Goal: Task Accomplishment & Management: Complete application form

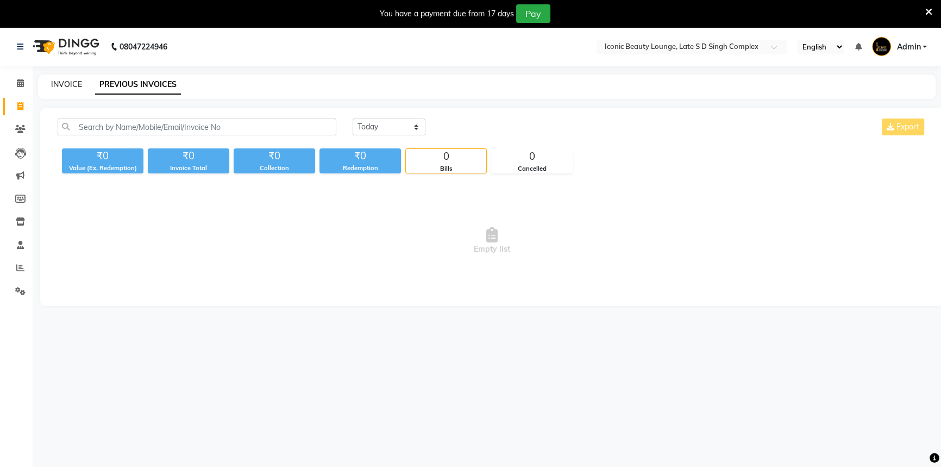
click at [62, 81] on link "INVOICE" at bounding box center [66, 84] width 31 height 10
select select "6614"
select select "service"
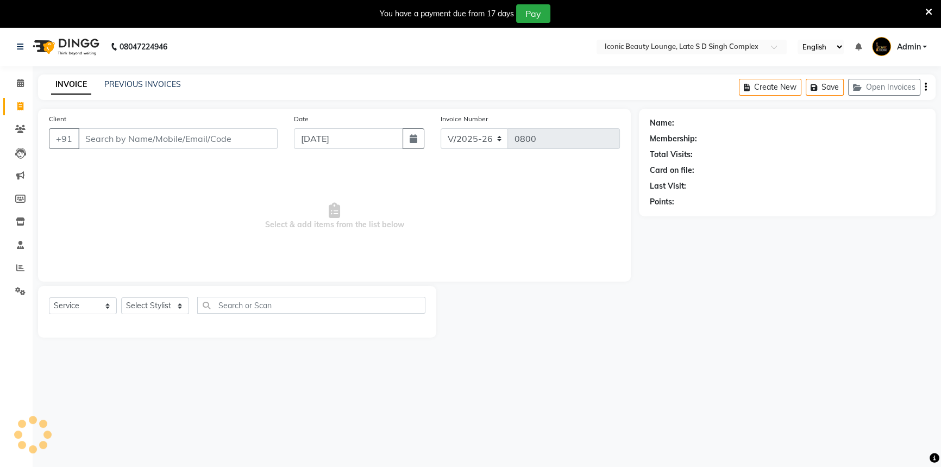
click at [173, 142] on input "Client" at bounding box center [177, 138] width 199 height 21
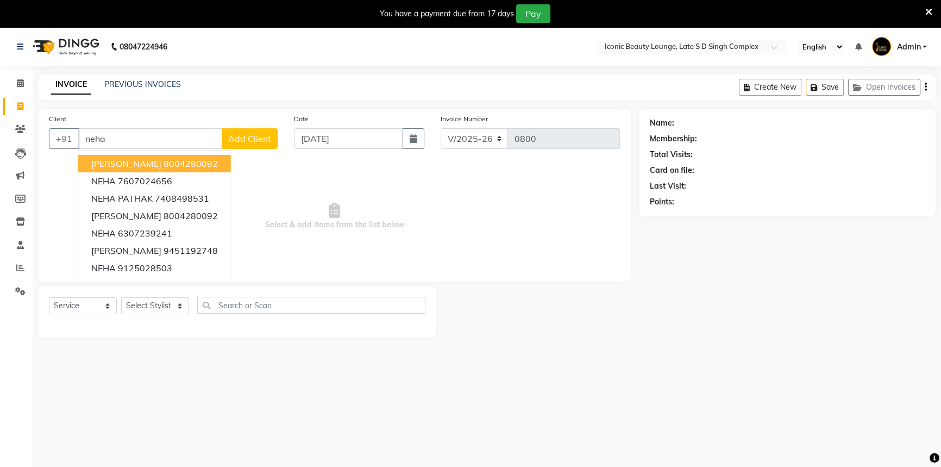
click at [178, 170] on button "[PERSON_NAME] 8004280092" at bounding box center [154, 163] width 153 height 17
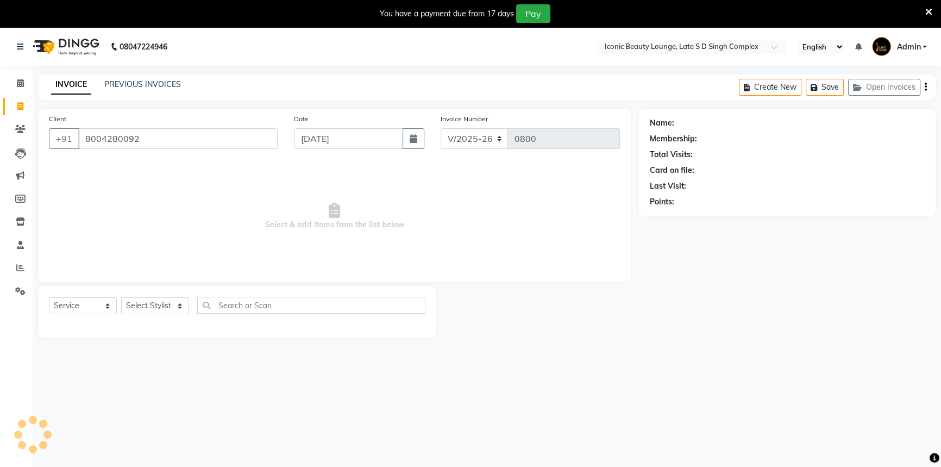
type input "8004280092"
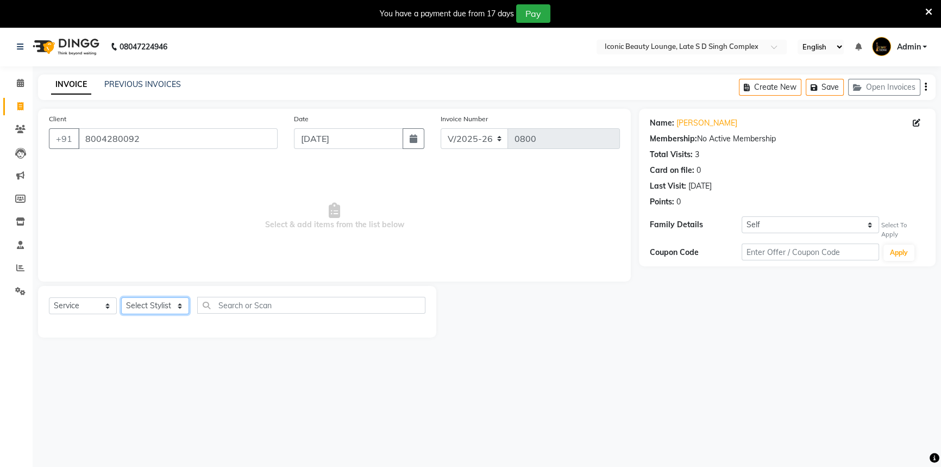
click at [136, 308] on select "Select Stylist [PERSON_NAME] [PERSON_NAME] [PERSON_NAME] [PERSON_NAME] [PERSON_…" at bounding box center [155, 305] width 68 height 17
select select "50974"
click at [121, 297] on select "Select Stylist [PERSON_NAME] [PERSON_NAME] [PERSON_NAME] [PERSON_NAME] [PERSON_…" at bounding box center [155, 305] width 68 height 17
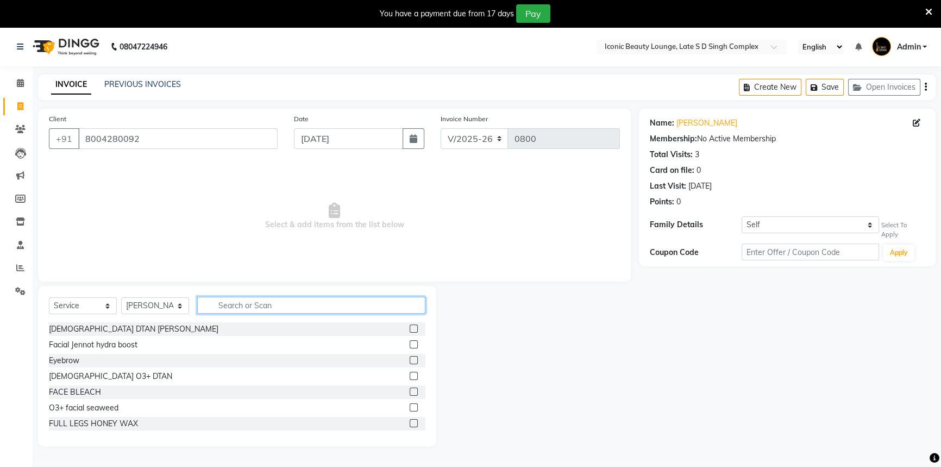
click at [341, 309] on input "text" at bounding box center [311, 305] width 228 height 17
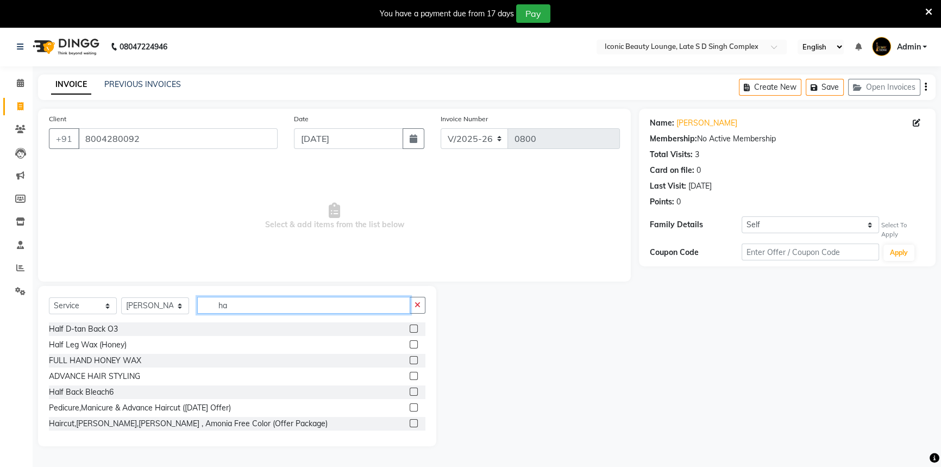
type input "h"
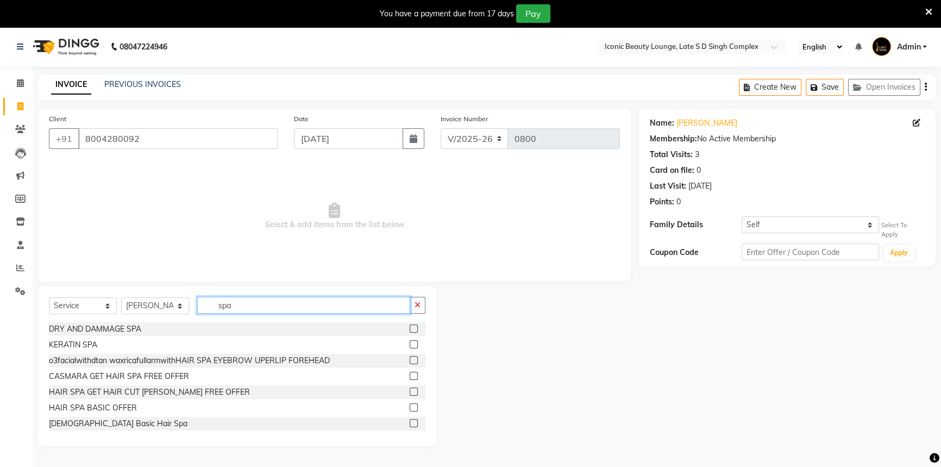
scroll to position [49, 0]
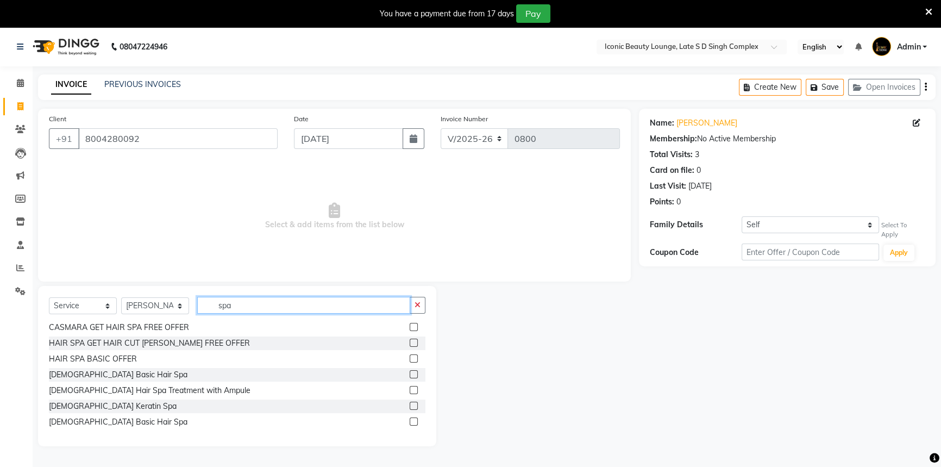
type input "spa"
click at [410, 389] on label at bounding box center [414, 390] width 8 height 8
click at [410, 389] on input "checkbox" at bounding box center [413, 390] width 7 height 7
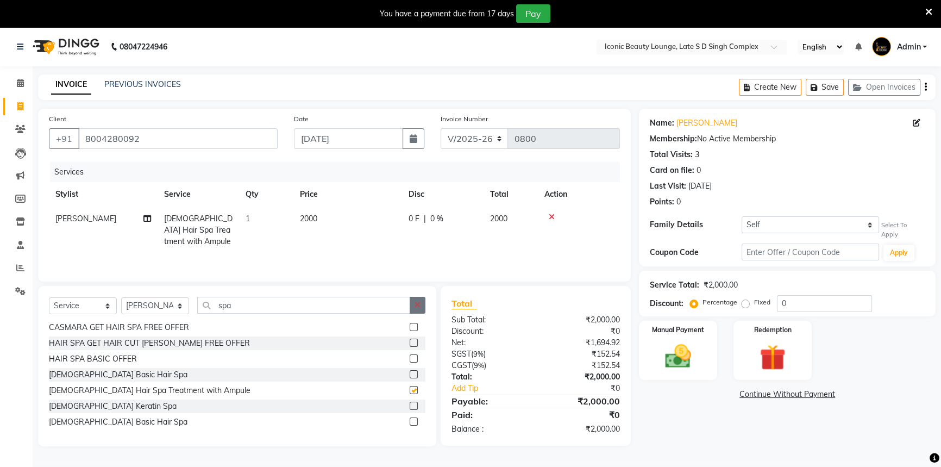
checkbox input "false"
click at [421, 305] on button "button" at bounding box center [418, 305] width 16 height 17
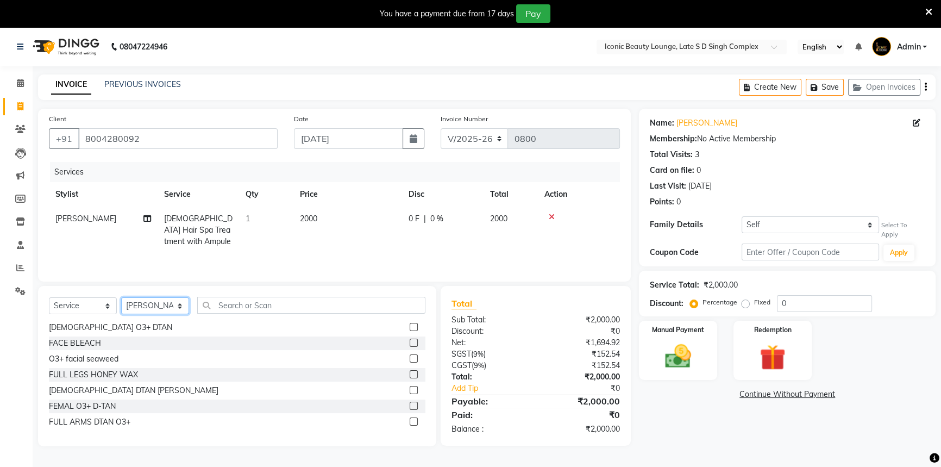
click at [164, 304] on select "Select Stylist [PERSON_NAME] [PERSON_NAME] [PERSON_NAME] [PERSON_NAME] [PERSON_…" at bounding box center [155, 305] width 68 height 17
select select "50976"
click at [121, 297] on select "Select Stylist [PERSON_NAME] [PERSON_NAME] [PERSON_NAME] [PERSON_NAME] [PERSON_…" at bounding box center [155, 305] width 68 height 17
click at [304, 309] on input "text" at bounding box center [311, 305] width 228 height 17
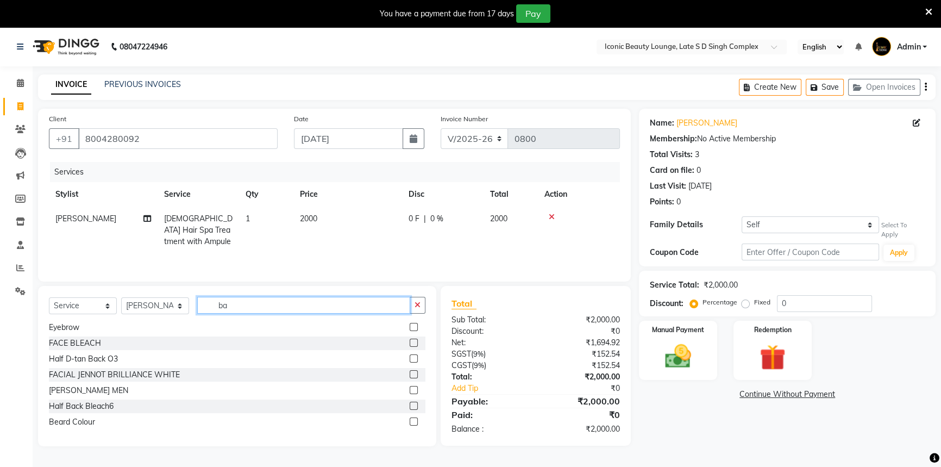
scroll to position [0, 0]
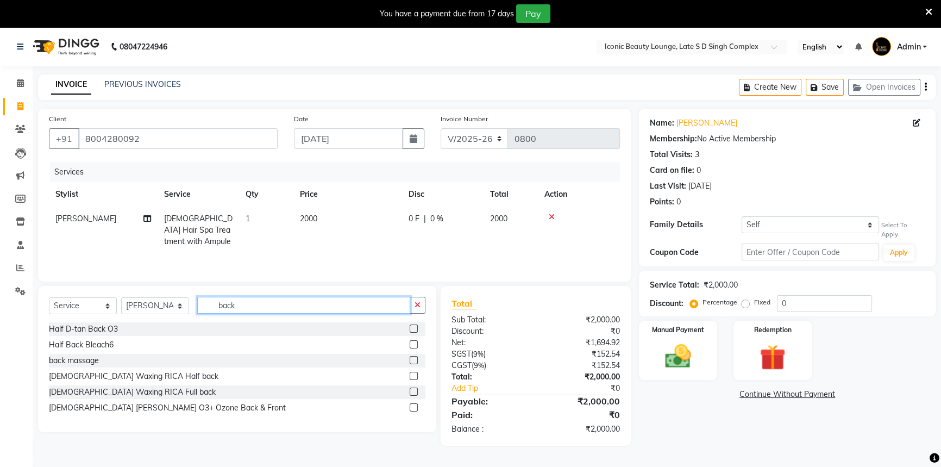
type input "back"
click at [413, 343] on label at bounding box center [414, 344] width 8 height 8
click at [413, 343] on input "checkbox" at bounding box center [413, 344] width 7 height 7
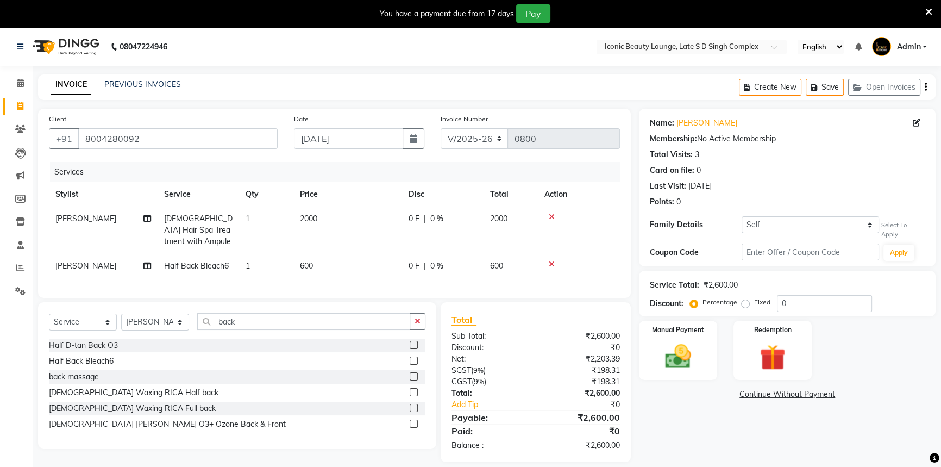
click at [412, 365] on label at bounding box center [414, 361] width 8 height 8
click at [412, 365] on input "checkbox" at bounding box center [413, 361] width 7 height 7
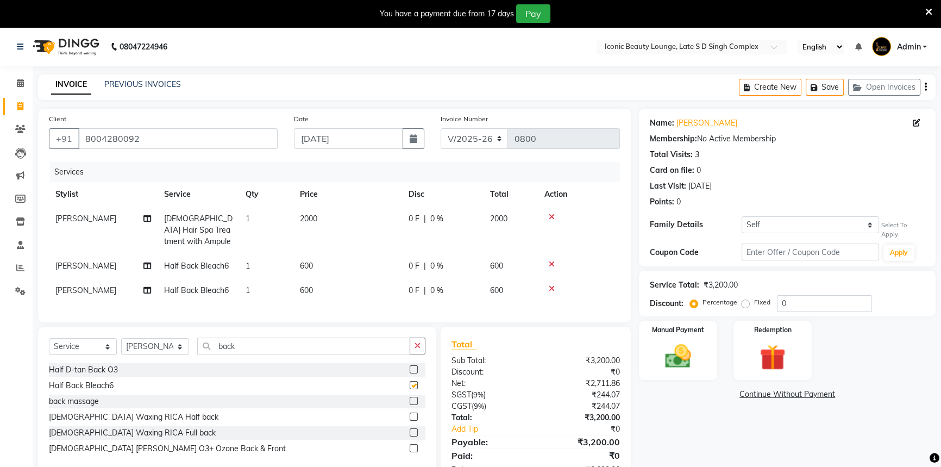
checkbox input "false"
click at [420, 352] on button "button" at bounding box center [418, 345] width 16 height 17
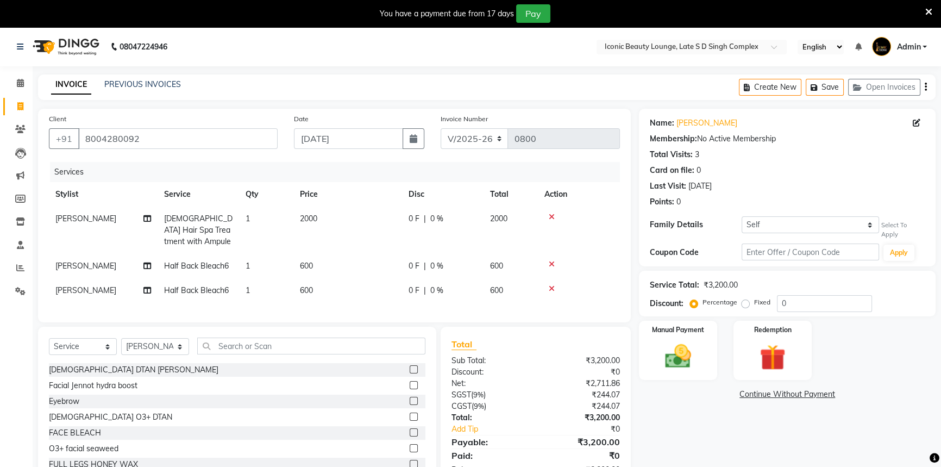
click at [552, 286] on icon at bounding box center [552, 289] width 6 height 8
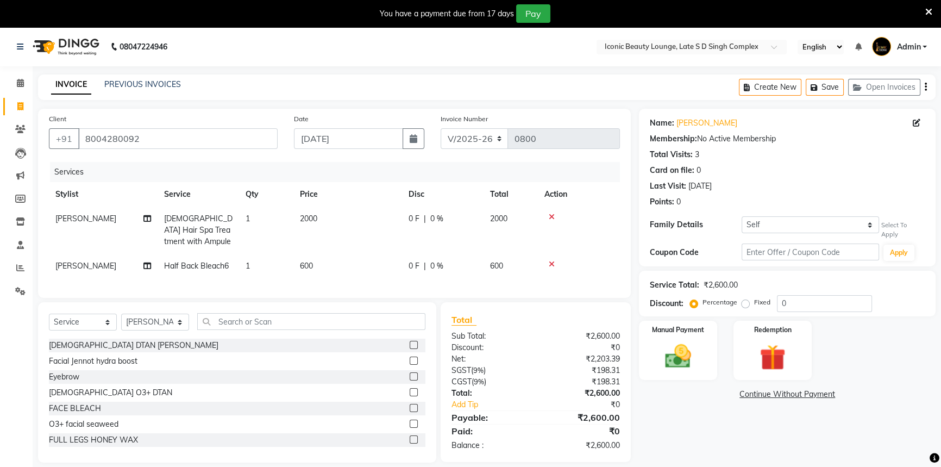
click at [275, 263] on td "1" at bounding box center [266, 266] width 54 height 24
select select "50976"
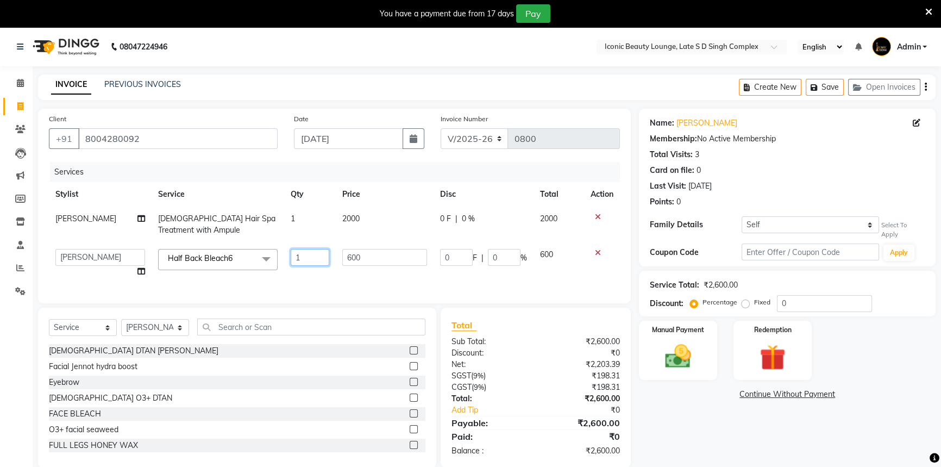
click at [304, 257] on input "1" at bounding box center [310, 257] width 39 height 17
type input "2"
click at [402, 327] on input "text" at bounding box center [311, 326] width 228 height 17
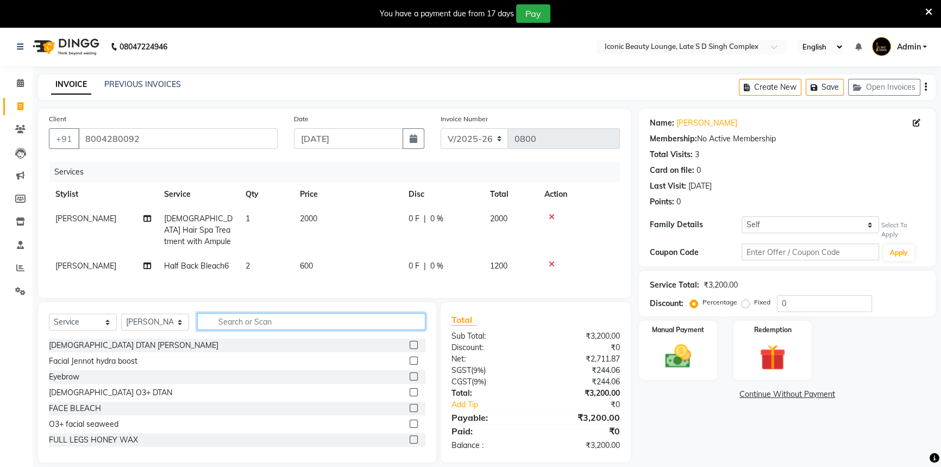
click at [317, 330] on input "text" at bounding box center [311, 321] width 228 height 17
click at [315, 330] on input "text" at bounding box center [311, 321] width 228 height 17
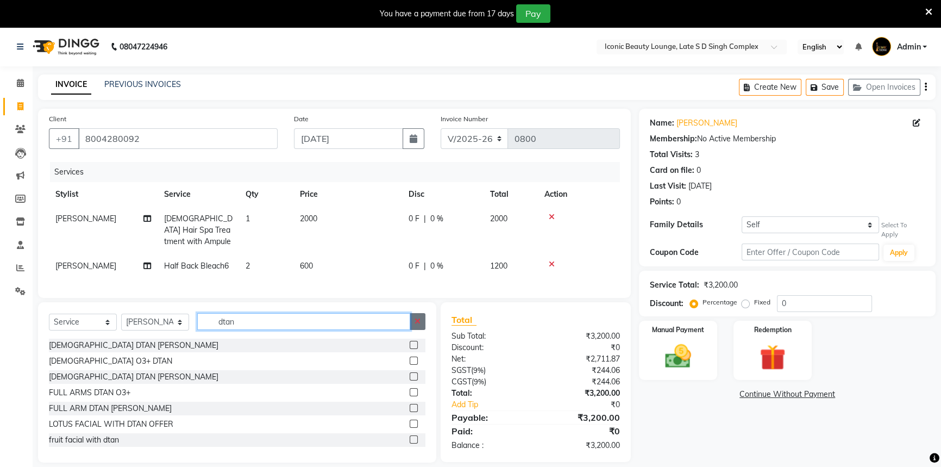
type input "dtan"
click at [418, 325] on icon "button" at bounding box center [418, 321] width 6 height 8
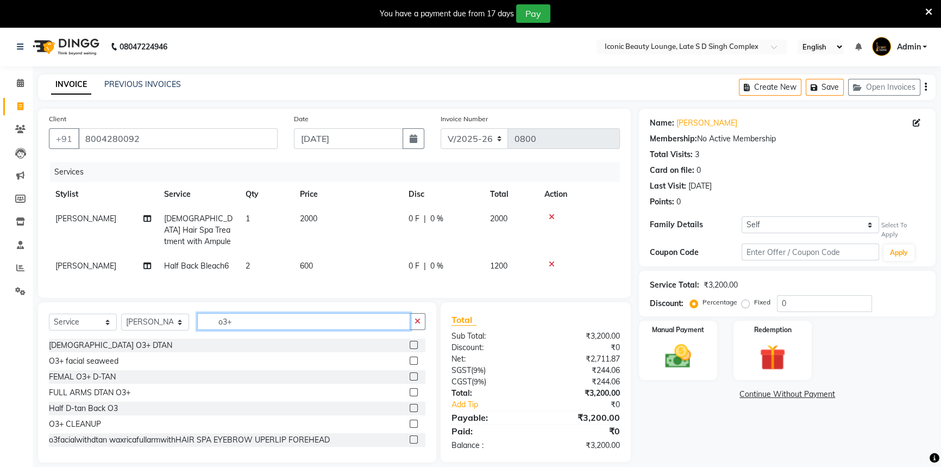
type input "o3+"
click at [410, 380] on label at bounding box center [414, 376] width 8 height 8
click at [410, 380] on input "checkbox" at bounding box center [413, 376] width 7 height 7
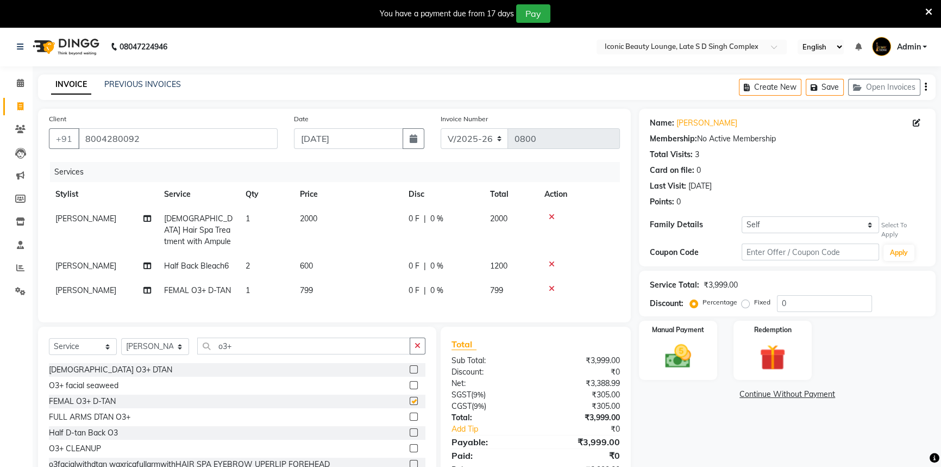
checkbox input "false"
click at [377, 293] on td "799" at bounding box center [347, 290] width 109 height 24
select select "50976"
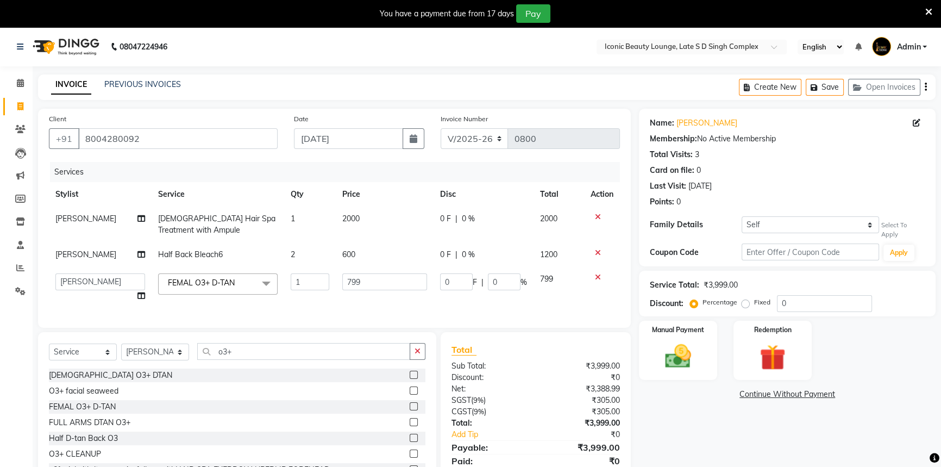
click at [380, 290] on td "799" at bounding box center [385, 287] width 98 height 41
click at [380, 286] on input "799" at bounding box center [384, 281] width 85 height 17
type input "800"
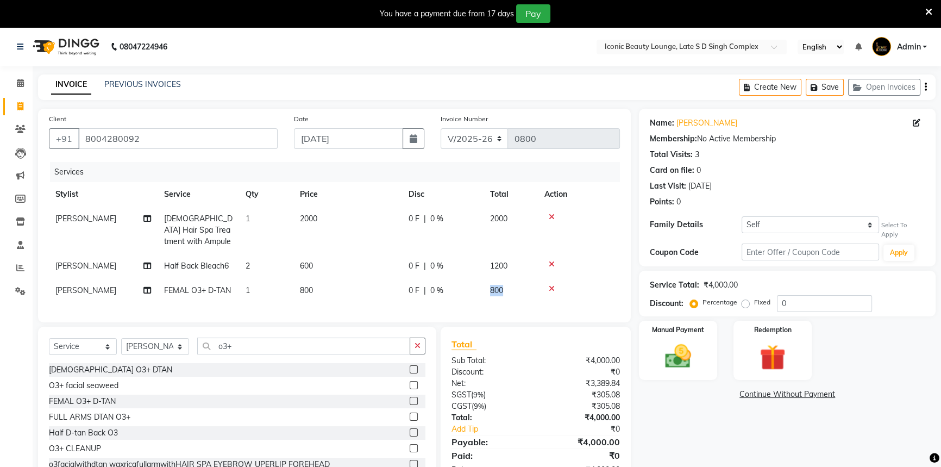
click at [499, 278] on td "800" at bounding box center [511, 290] width 54 height 24
select select "50976"
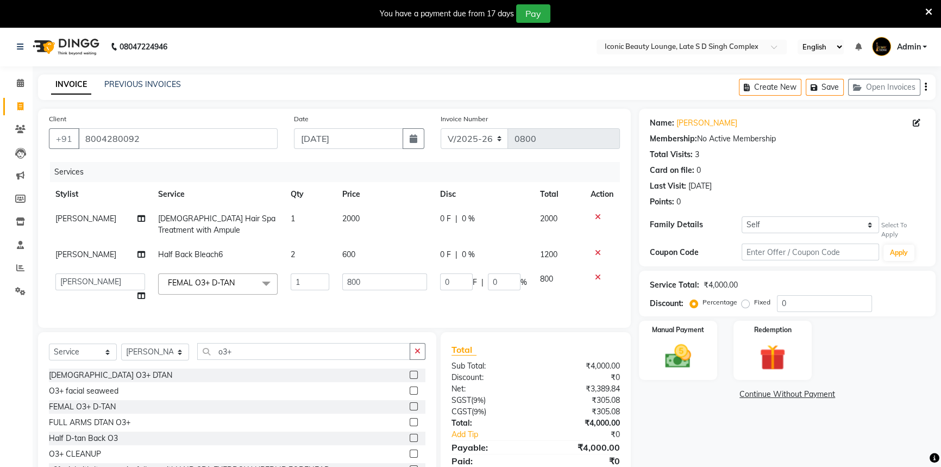
click at [514, 271] on td "0 F | 0 %" at bounding box center [484, 287] width 100 height 41
click at [510, 280] on input "0" at bounding box center [504, 281] width 33 height 17
type input "50"
click at [505, 245] on tbody "[PERSON_NAME] [DEMOGRAPHIC_DATA] Hair Spa Treatment with Ampule 1 2000 0 F | 0 …" at bounding box center [334, 258] width 571 height 102
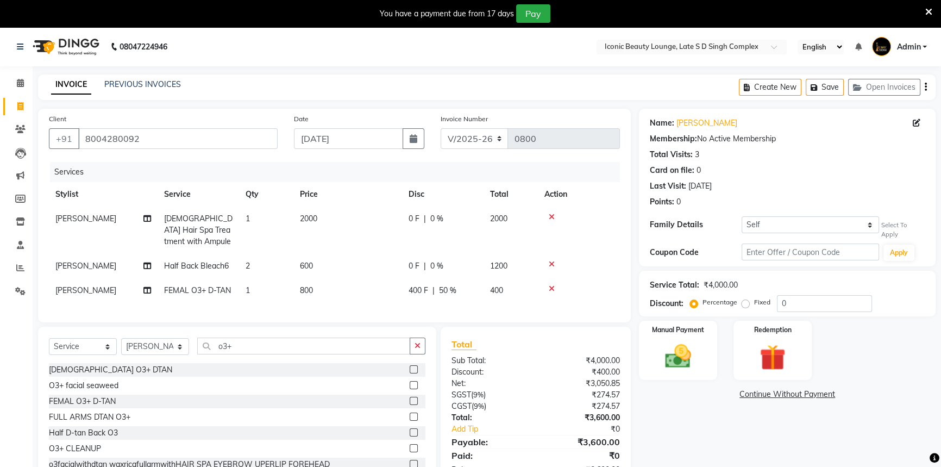
click at [507, 260] on td "1200" at bounding box center [511, 266] width 54 height 24
select select "50976"
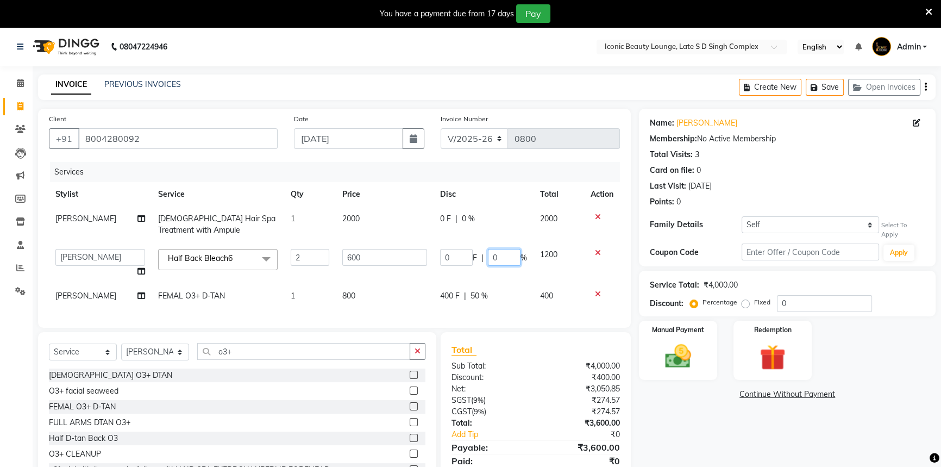
click at [502, 251] on td "0 F | 0 %" at bounding box center [484, 262] width 100 height 41
type input "50"
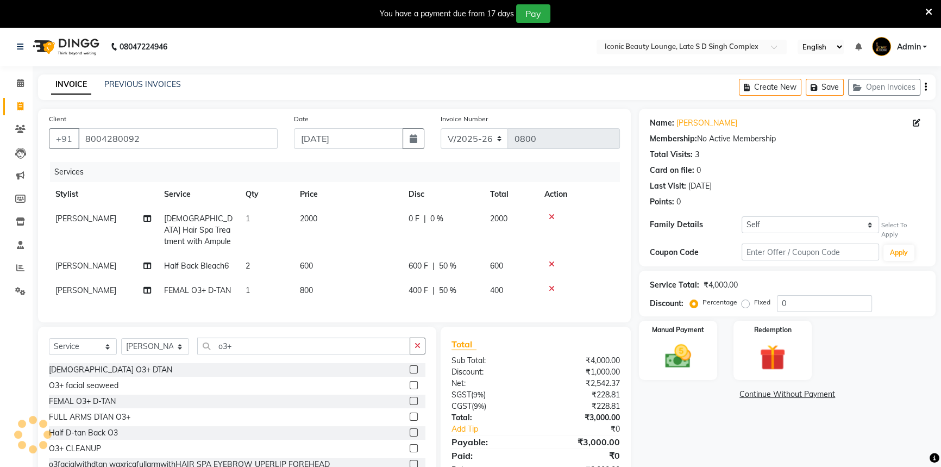
click at [482, 224] on td "0 F | 0 %" at bounding box center [443, 230] width 82 height 47
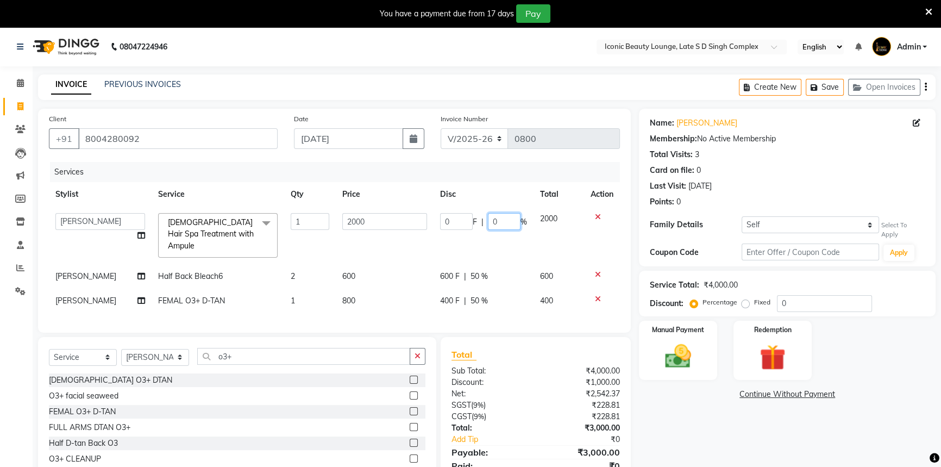
click at [496, 223] on input "0" at bounding box center [504, 221] width 33 height 17
type input "50"
click at [506, 365] on div "Sub Total:" at bounding box center [489, 370] width 92 height 11
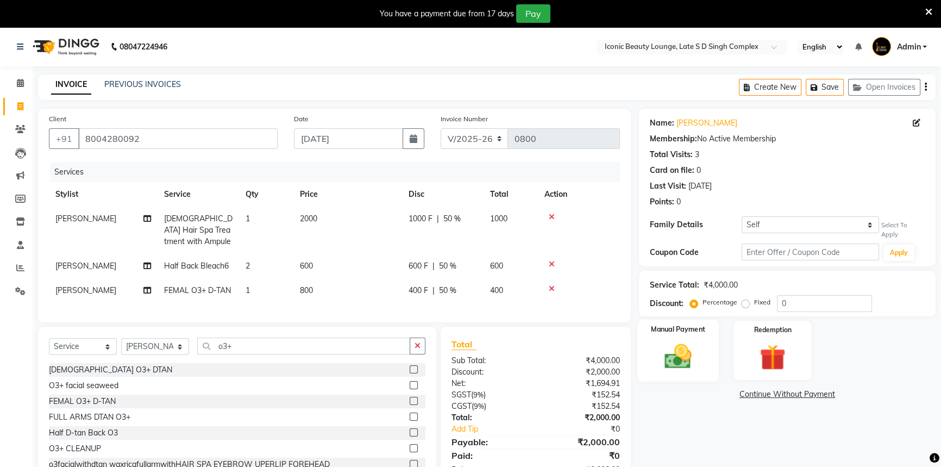
click at [667, 342] on img at bounding box center [678, 356] width 44 height 31
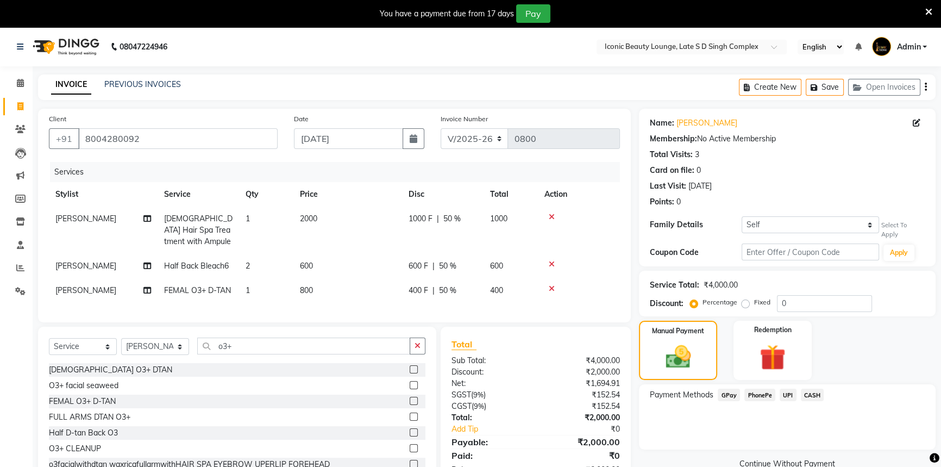
click at [792, 389] on span "UPI" at bounding box center [788, 395] width 17 height 12
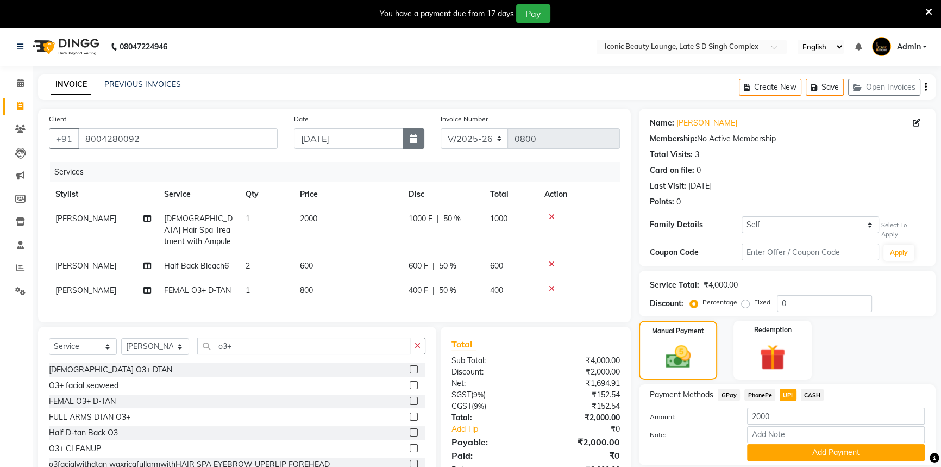
click at [412, 138] on icon "button" at bounding box center [414, 138] width 8 height 9
select select "9"
select select "2025"
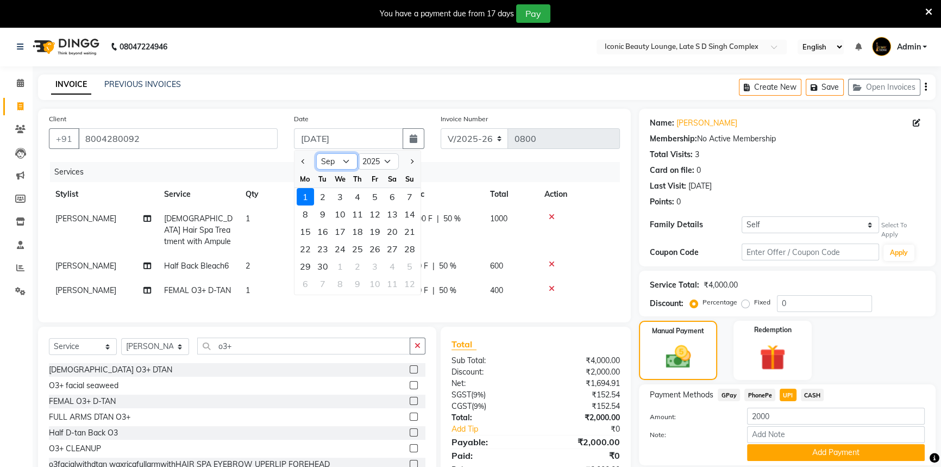
click at [346, 160] on select "Jan Feb Mar Apr May Jun [DATE] Aug Sep Oct Nov Dec" at bounding box center [336, 161] width 41 height 16
select select "8"
click at [316, 153] on select "Jan Feb Mar Apr May Jun [DATE] Aug Sep Oct Nov Dec" at bounding box center [336, 161] width 41 height 16
click at [408, 266] on div "31" at bounding box center [409, 266] width 17 height 17
type input "[DATE]"
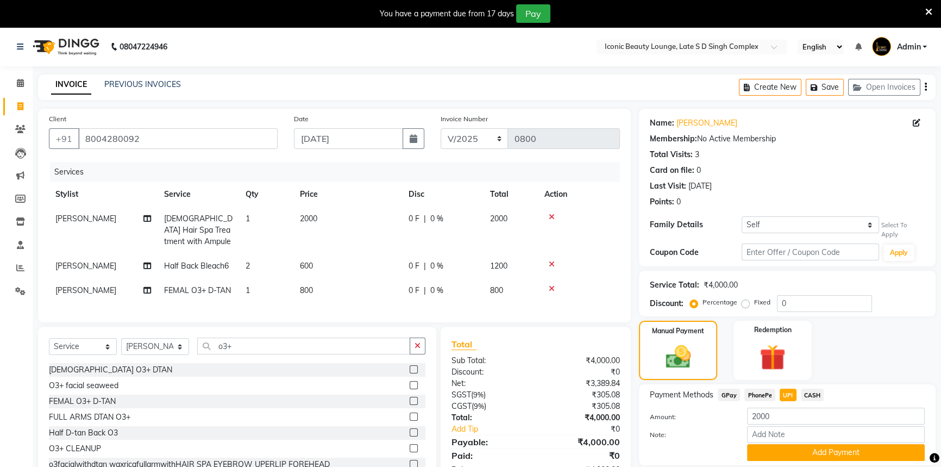
click at [442, 230] on td "0 F | 0 %" at bounding box center [443, 230] width 82 height 47
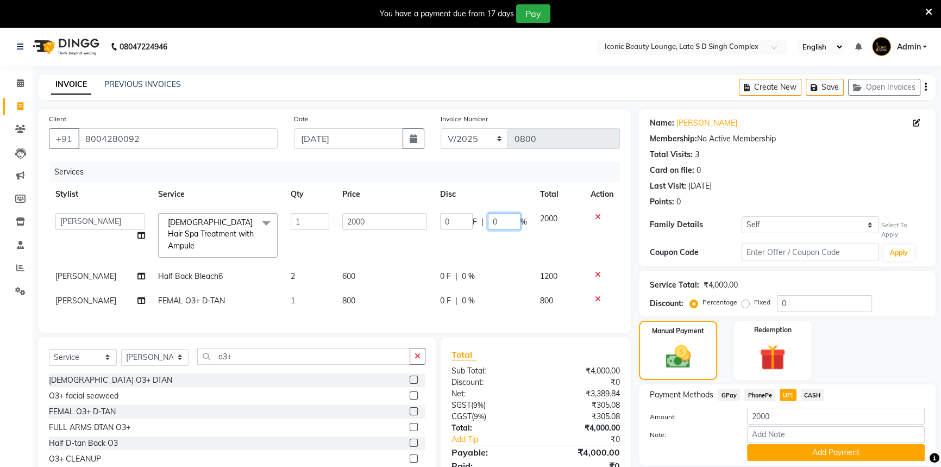
click at [497, 227] on input "0" at bounding box center [504, 221] width 33 height 17
type input "50"
click at [490, 264] on tr "[PERSON_NAME] Half Back Bleach6 2 600 0 F | 0 % 1200" at bounding box center [334, 276] width 571 height 24
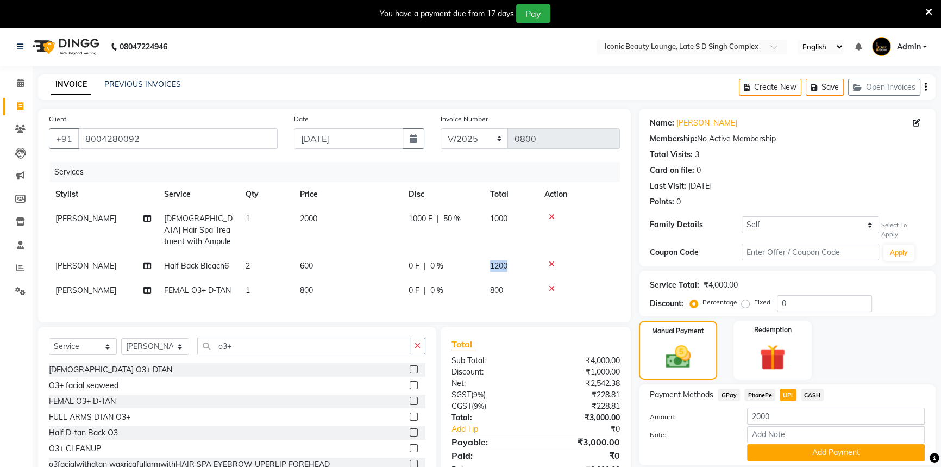
click at [490, 260] on td "1200" at bounding box center [511, 266] width 54 height 24
select select "50976"
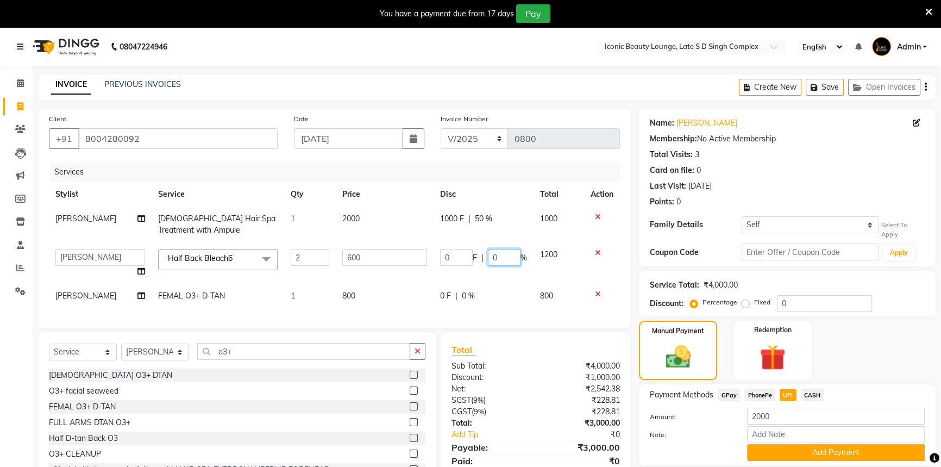
click at [490, 260] on input "0" at bounding box center [504, 257] width 33 height 17
type input "50"
click at [494, 280] on tbody "[PERSON_NAME] [DEMOGRAPHIC_DATA] Hair Spa Treatment with Ampule 1 2000 1000 F |…" at bounding box center [334, 258] width 571 height 102
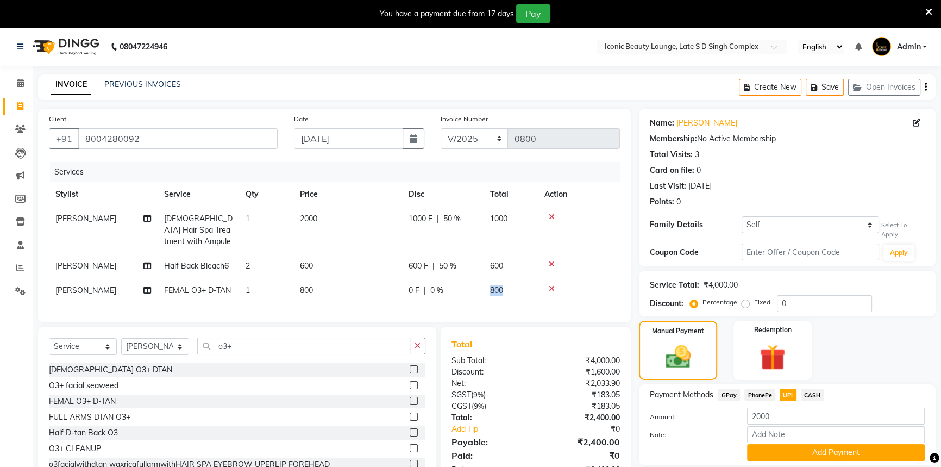
click at [494, 280] on td "800" at bounding box center [511, 290] width 54 height 24
select select "50976"
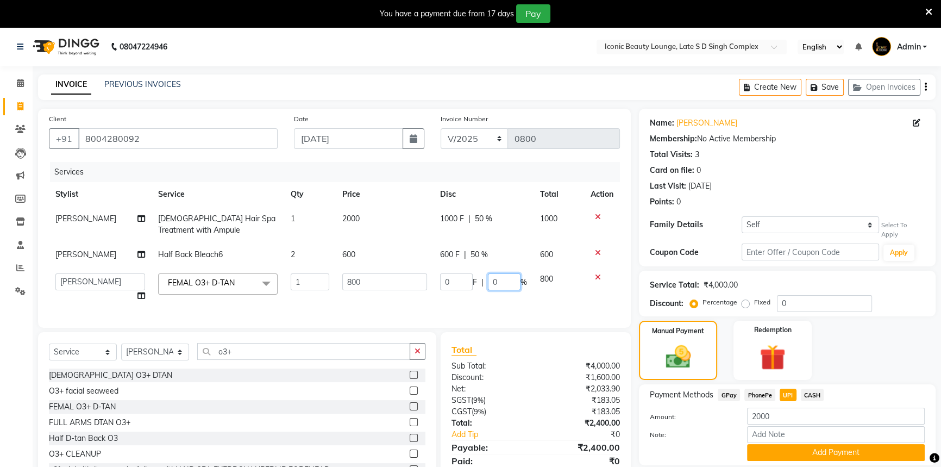
click at [492, 284] on input "0" at bounding box center [504, 281] width 33 height 17
click at [494, 285] on input "0" at bounding box center [504, 281] width 33 height 17
type input "50"
click at [552, 353] on div "Total" at bounding box center [536, 349] width 169 height 13
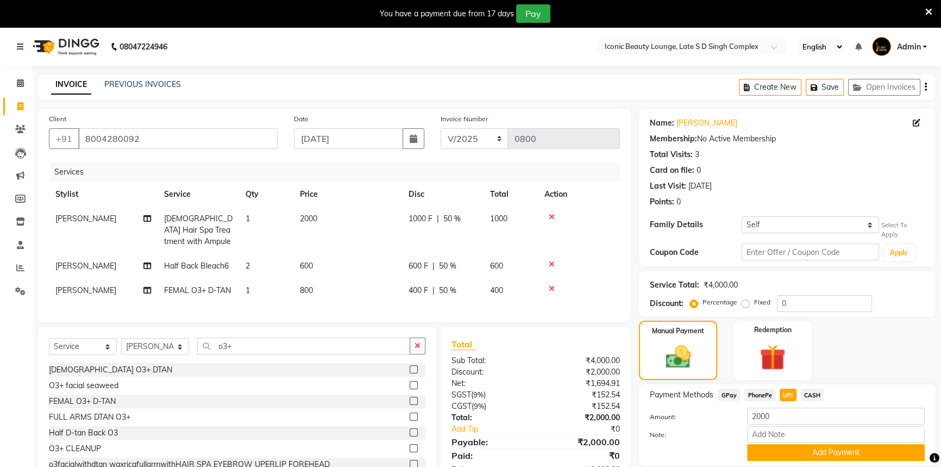
click at [811, 389] on span "CASH" at bounding box center [812, 395] width 23 height 12
click at [791, 389] on span "UPI" at bounding box center [788, 395] width 17 height 12
click at [794, 445] on button "Add Payment" at bounding box center [836, 452] width 178 height 17
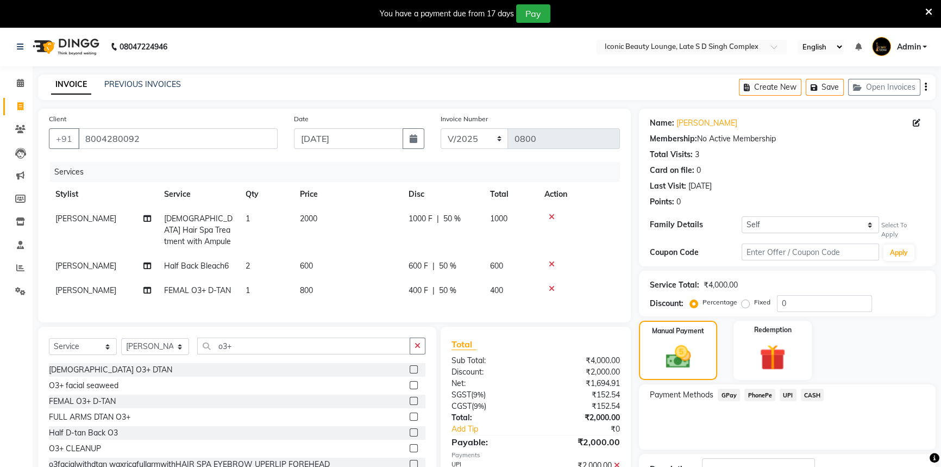
scroll to position [76, 0]
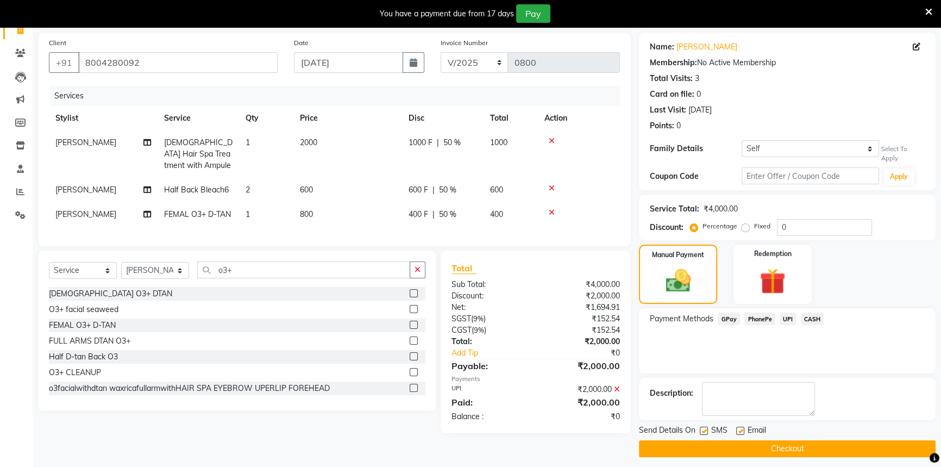
click at [832, 441] on button "Checkout" at bounding box center [787, 448] width 297 height 17
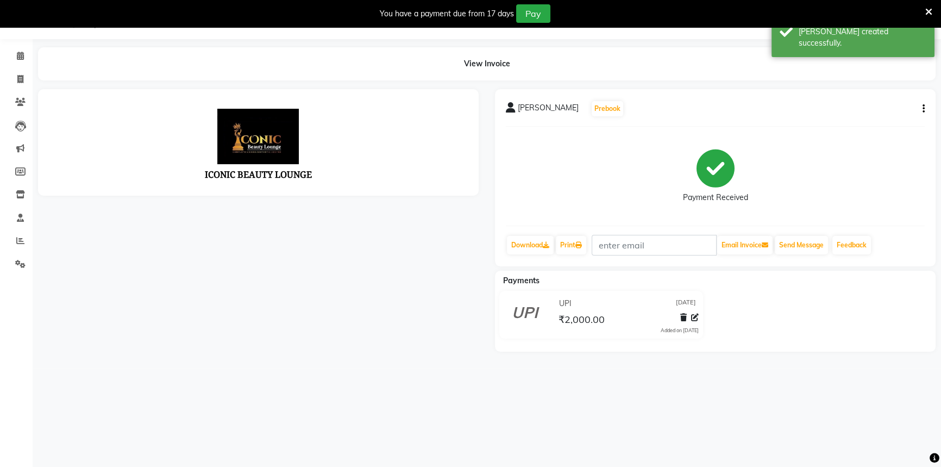
scroll to position [76, 0]
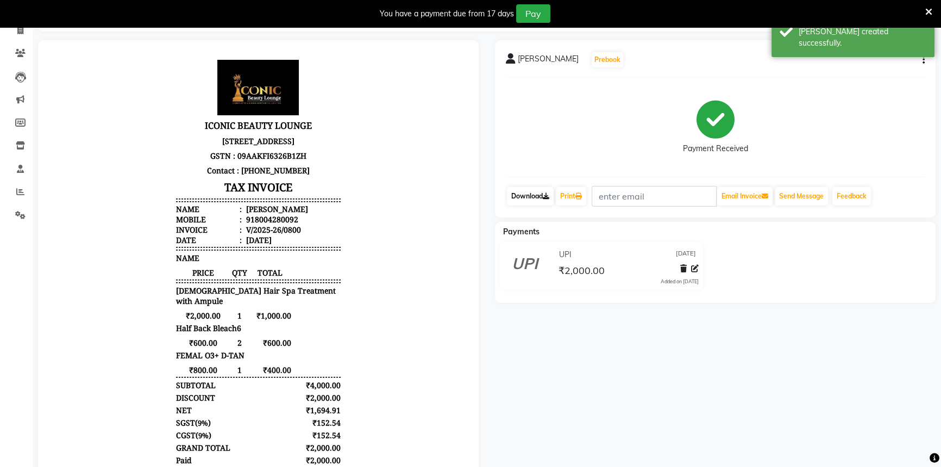
click at [539, 195] on link "Download" at bounding box center [530, 196] width 47 height 18
click at [582, 195] on icon at bounding box center [579, 196] width 7 height 7
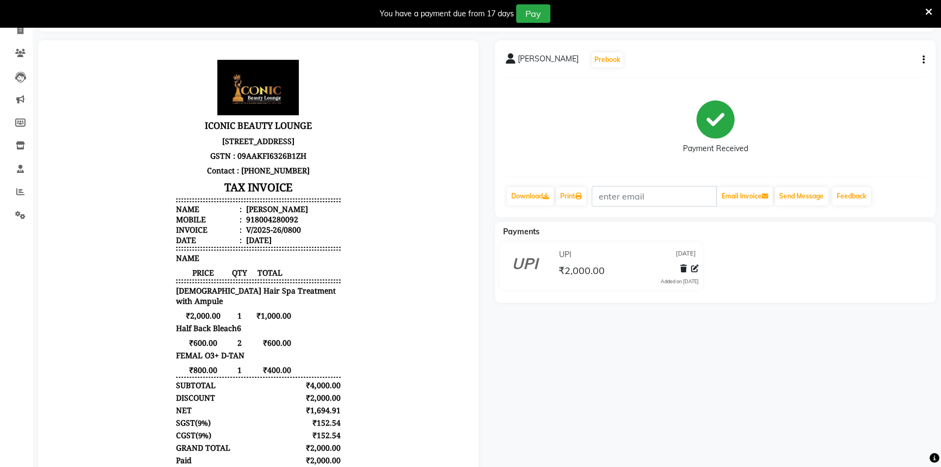
click at [928, 7] on icon at bounding box center [929, 12] width 7 height 10
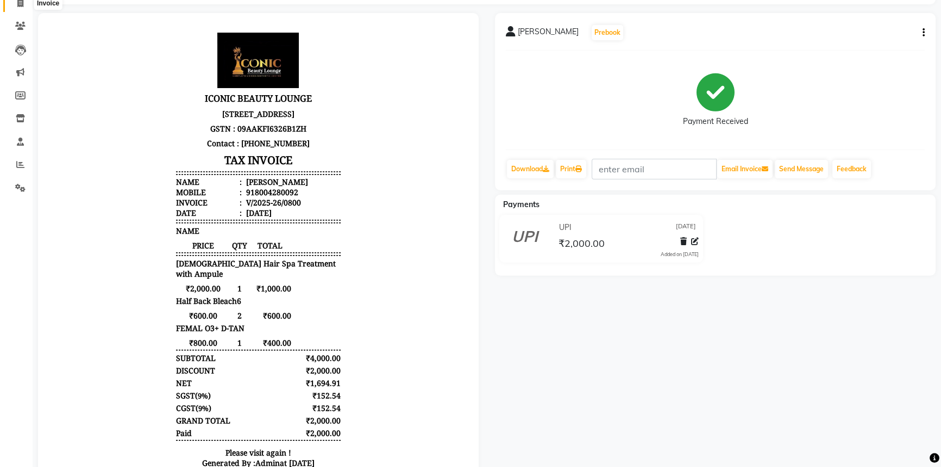
click at [13, 2] on span at bounding box center [20, 3] width 19 height 12
select select "service"
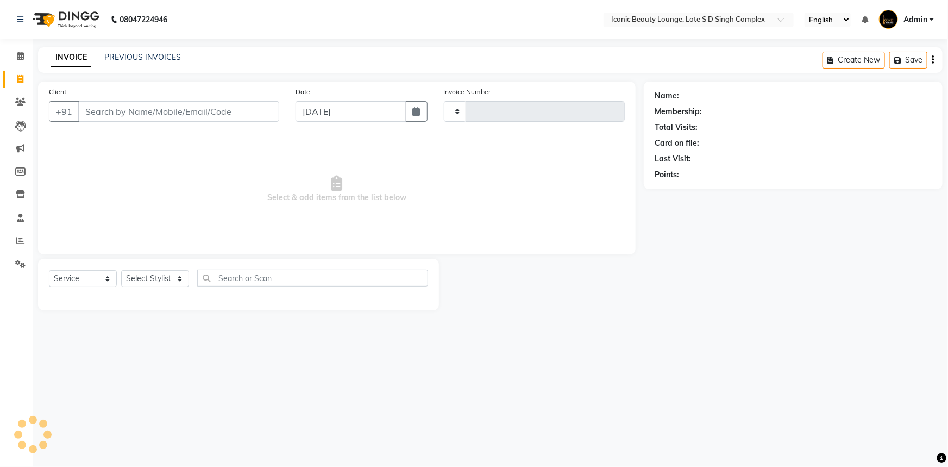
type input "0801"
select select "6614"
click at [162, 53] on link "PREVIOUS INVOICES" at bounding box center [142, 57] width 77 height 10
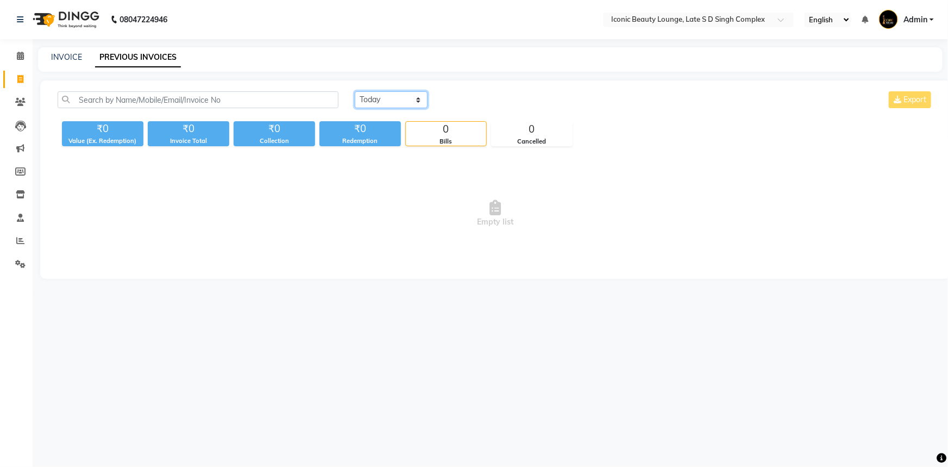
click at [387, 98] on select "[DATE] [DATE] Custom Range" at bounding box center [391, 99] width 73 height 17
click at [402, 109] on div "[DATE] [DATE] Custom Range Export" at bounding box center [644, 104] width 595 height 26
click at [401, 95] on select "[DATE] [DATE] Custom Range" at bounding box center [391, 99] width 73 height 17
select select "[DATE]"
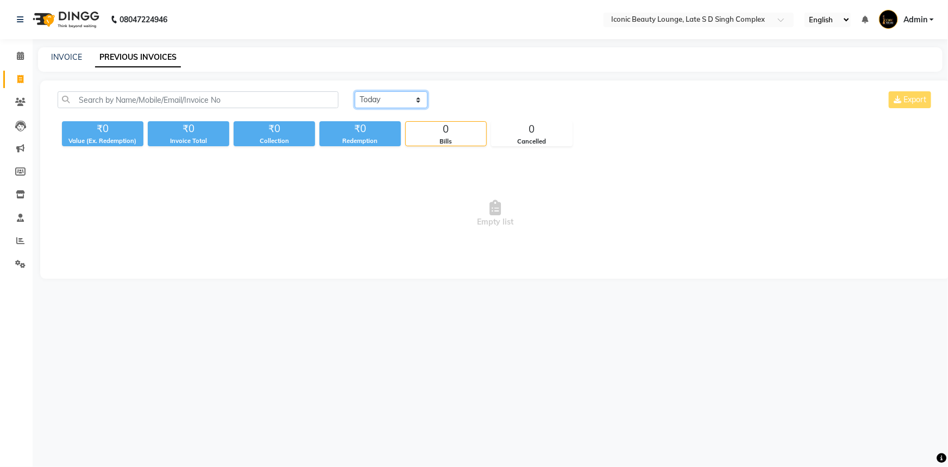
click at [355, 91] on select "[DATE] [DATE] Custom Range" at bounding box center [391, 99] width 73 height 17
